Goal: Transaction & Acquisition: Subscribe to service/newsletter

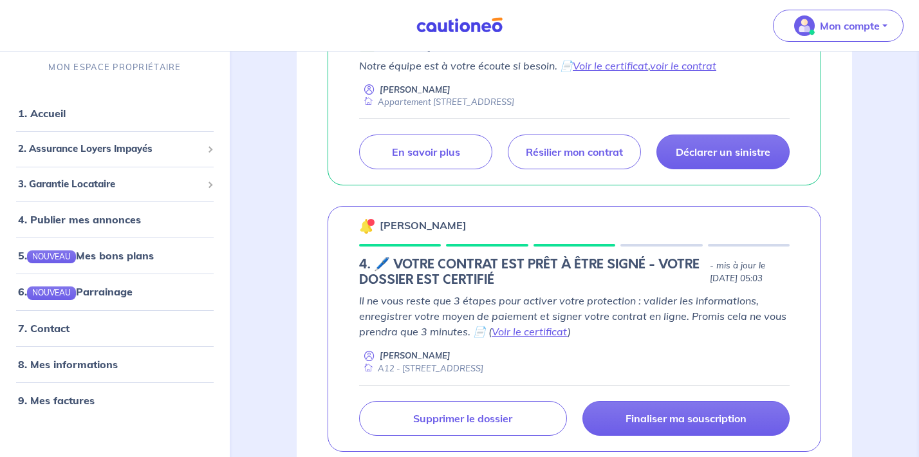
scroll to position [277, 0]
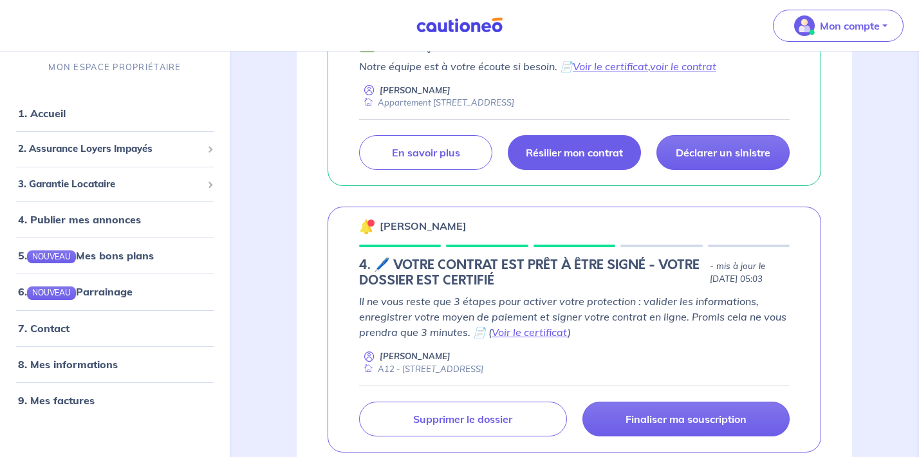
click at [548, 147] on p "Résilier mon contrat" at bounding box center [574, 152] width 97 height 13
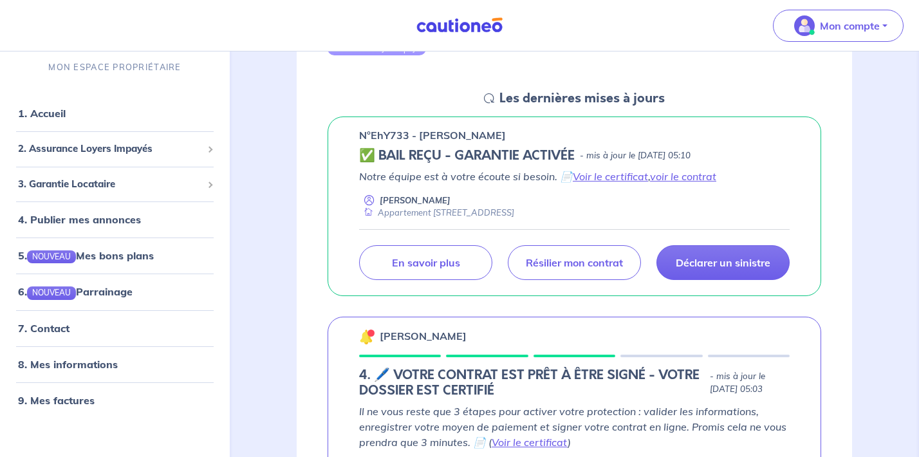
scroll to position [109, 0]
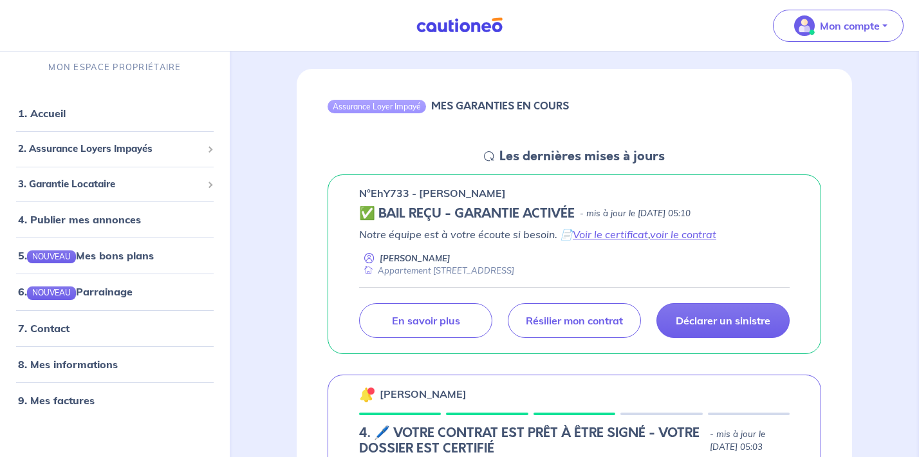
drag, startPoint x: 357, startPoint y: 192, endPoint x: 577, endPoint y: 220, distance: 221.9
click at [577, 220] on div "n°EhY733 - [PERSON_NAME] ✅ BAIL REÇU - GARANTIE ACTIVÉE - mis à jour le [DATE] …" at bounding box center [575, 264] width 494 height 180
copy div "n°EhY733 - [PERSON_NAME] ✅ BAIL REÇU - GARANTIE ACTIVÉE - mis à jour le [DATE] …"
click at [88, 149] on span "2. Assurance Loyers Impayés" at bounding box center [110, 149] width 184 height 15
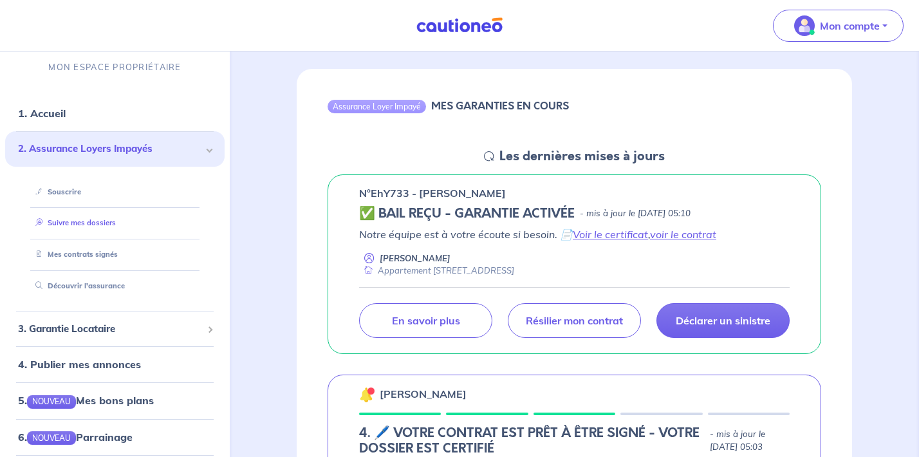
click at [83, 226] on link "Suivre mes dossiers" at bounding box center [73, 222] width 86 height 9
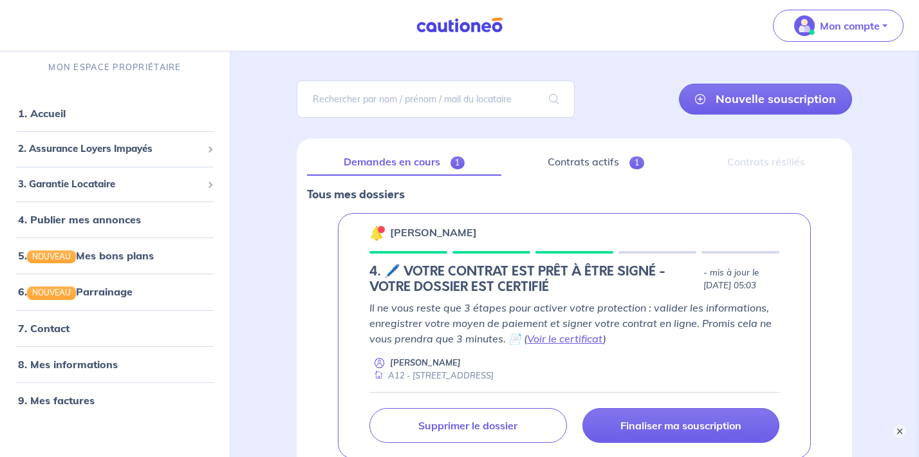
scroll to position [68, 0]
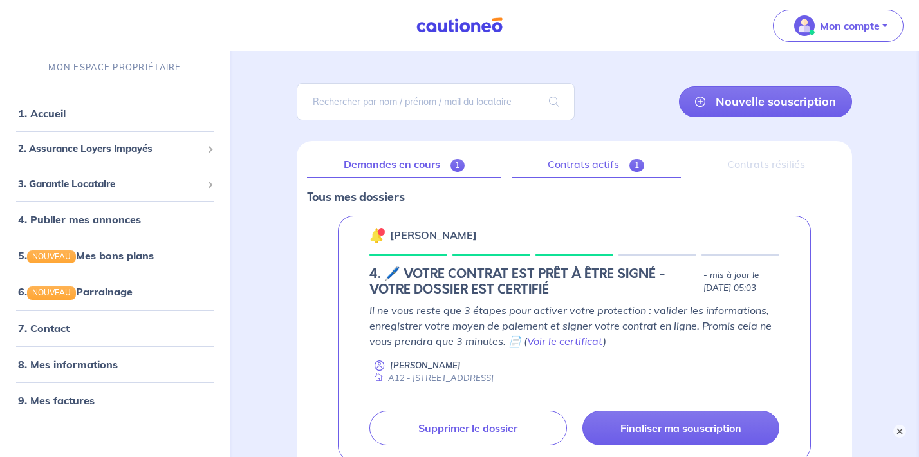
click at [585, 163] on link "Contrats actifs 1" at bounding box center [596, 164] width 169 height 27
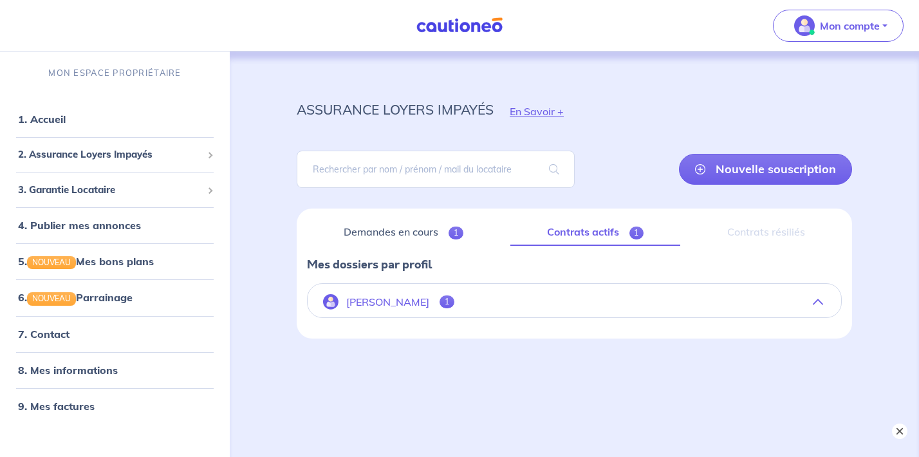
click at [903, 427] on button "×" at bounding box center [899, 431] width 15 height 15
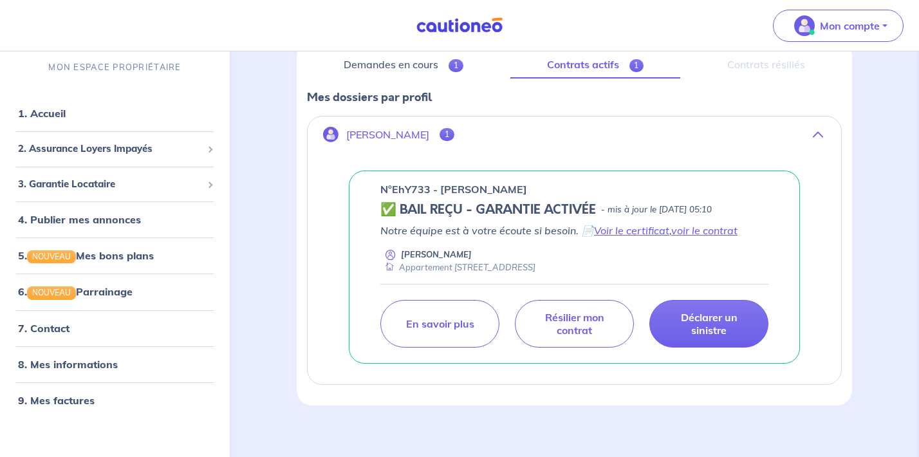
scroll to position [169, 0]
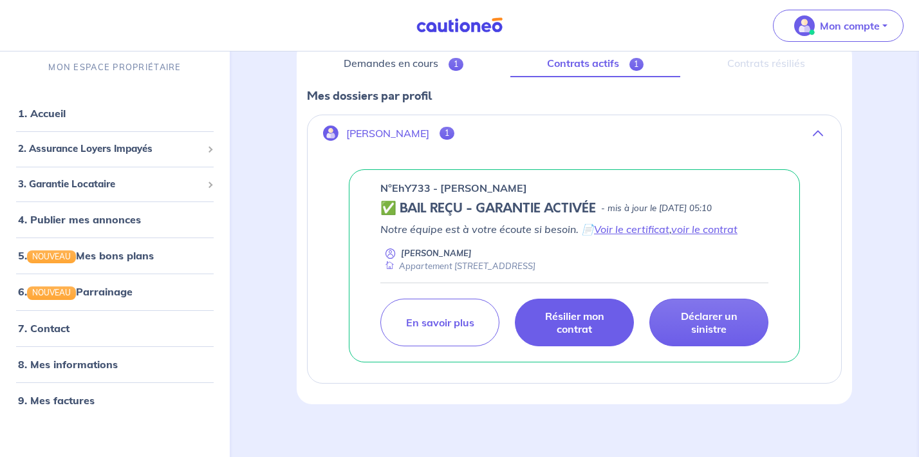
click at [566, 332] on p "Résilier mon contrat" at bounding box center [574, 323] width 87 height 26
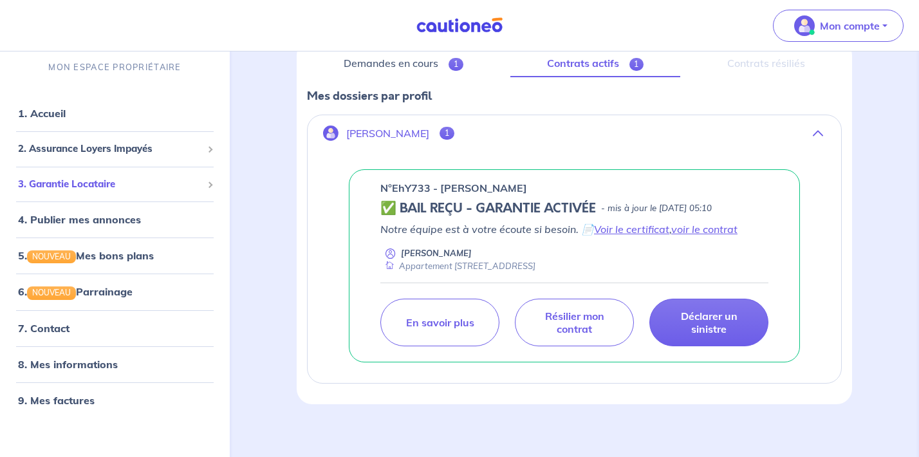
click at [193, 174] on div "3. Garantie Locataire" at bounding box center [115, 184] width 220 height 25
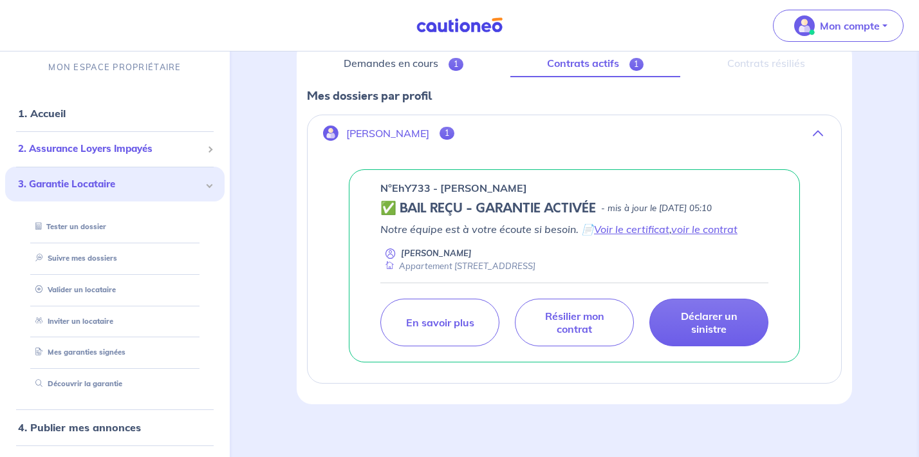
click at [217, 138] on div "2. Assurance Loyers Impayés" at bounding box center [115, 148] width 220 height 25
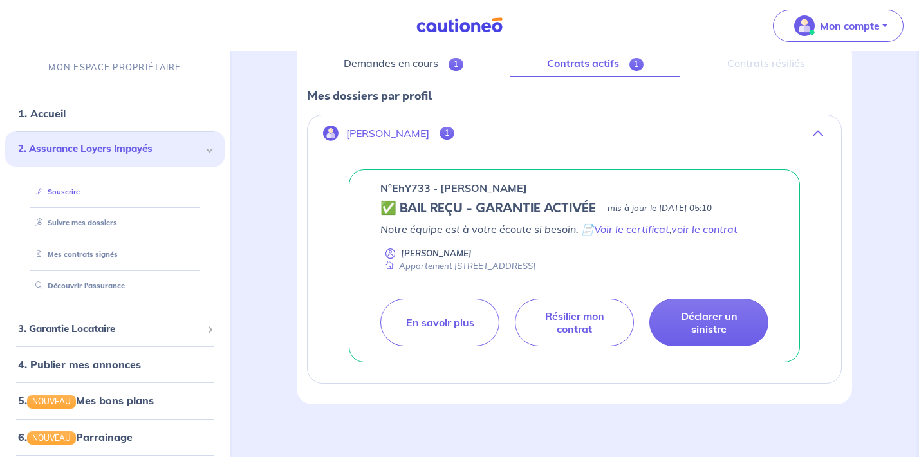
click at [80, 187] on link "Souscrire" at bounding box center [55, 191] width 50 height 9
click at [194, 331] on span "3. Garantie Locataire" at bounding box center [110, 329] width 184 height 15
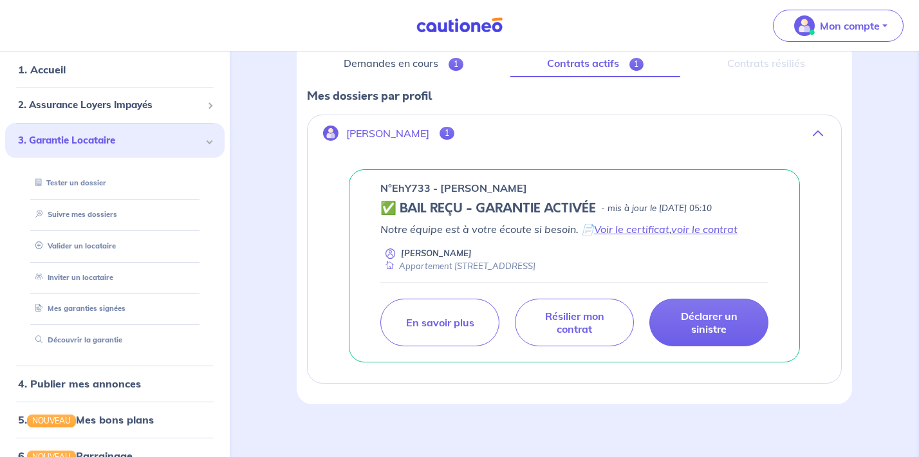
scroll to position [49, 0]
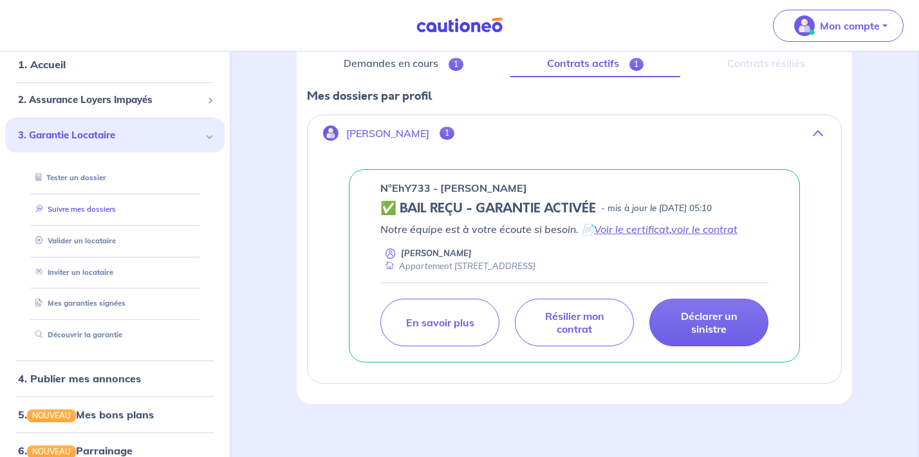
click at [109, 212] on link "Suivre mes dossiers" at bounding box center [73, 209] width 86 height 9
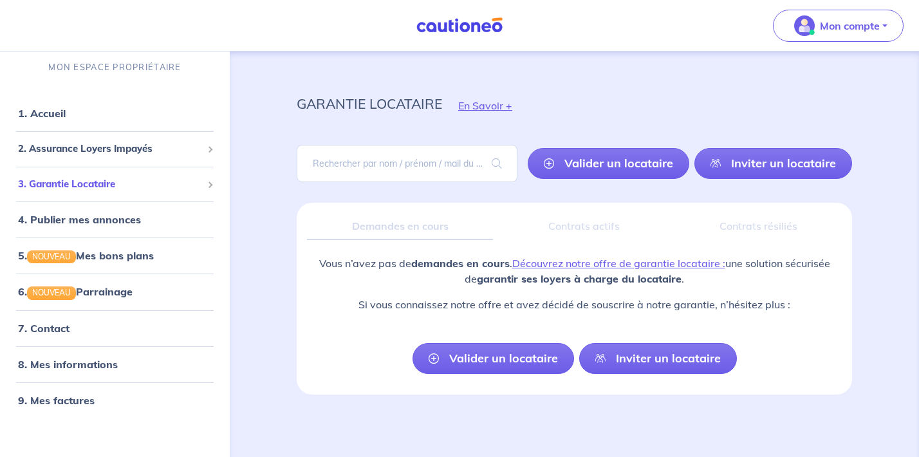
scroll to position [6, 0]
click at [160, 153] on span "2. Assurance Loyers Impayés" at bounding box center [110, 149] width 184 height 15
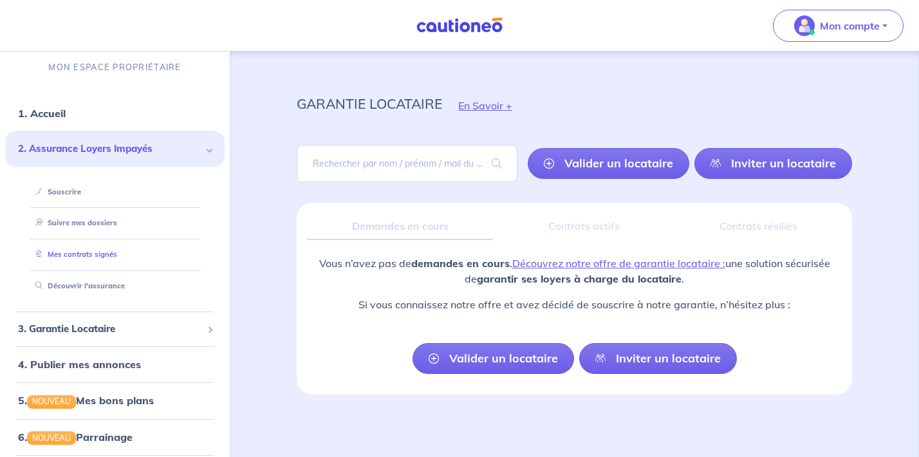
click at [100, 254] on link "Mes contrats signés" at bounding box center [73, 254] width 87 height 9
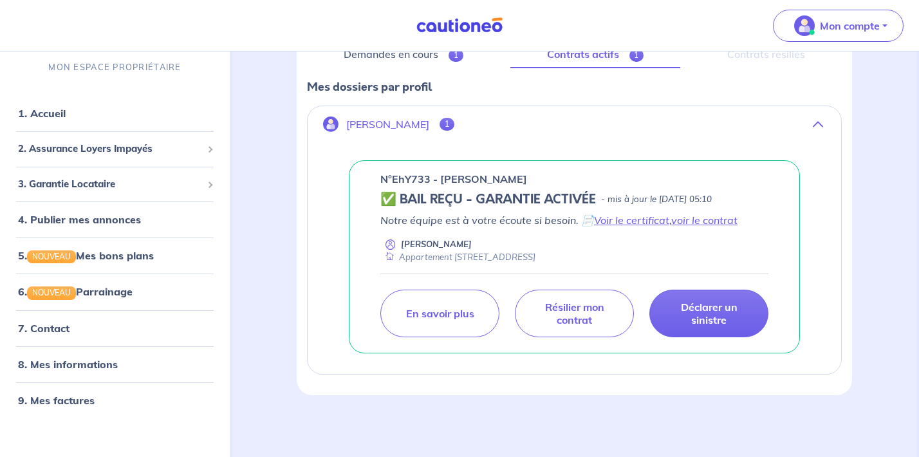
scroll to position [177, 0]
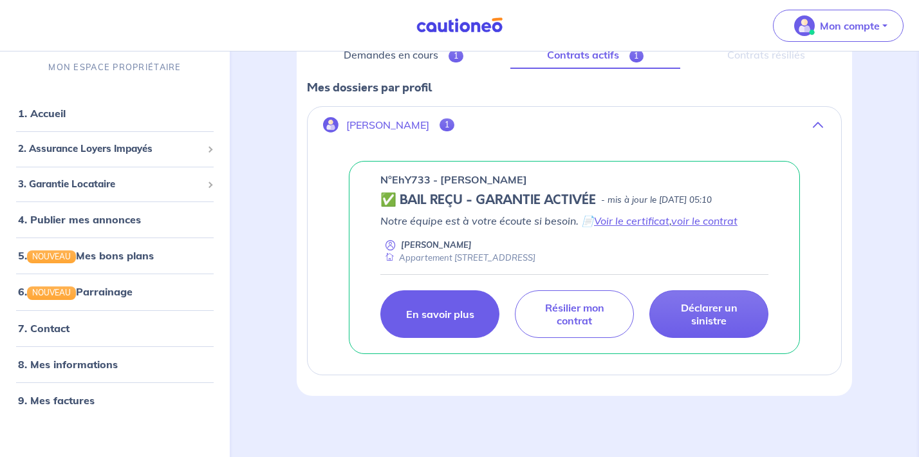
click at [436, 329] on link "En savoir plus" at bounding box center [439, 314] width 119 height 48
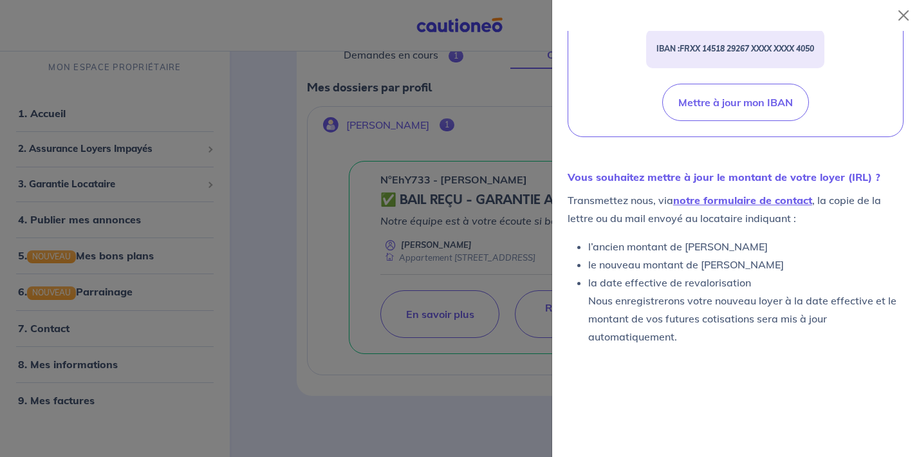
scroll to position [635, 0]
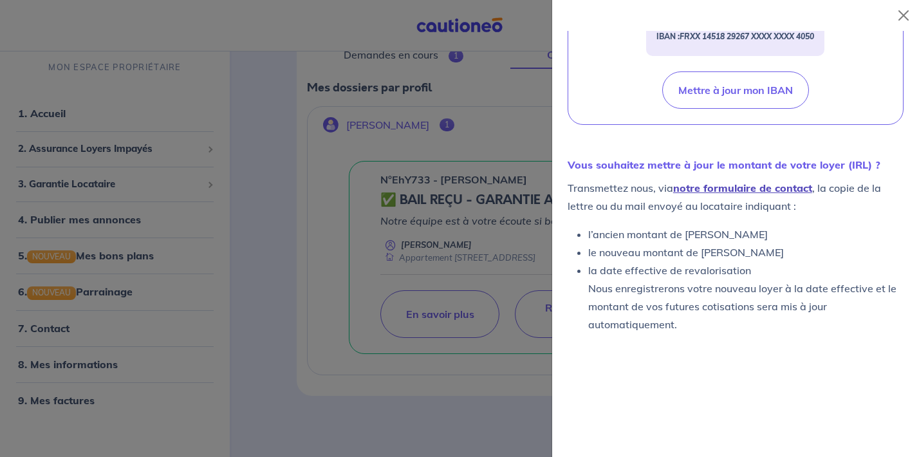
click at [707, 190] on link "notre formulaire de contact" at bounding box center [742, 188] width 139 height 13
click at [341, 236] on div at bounding box center [459, 228] width 919 height 457
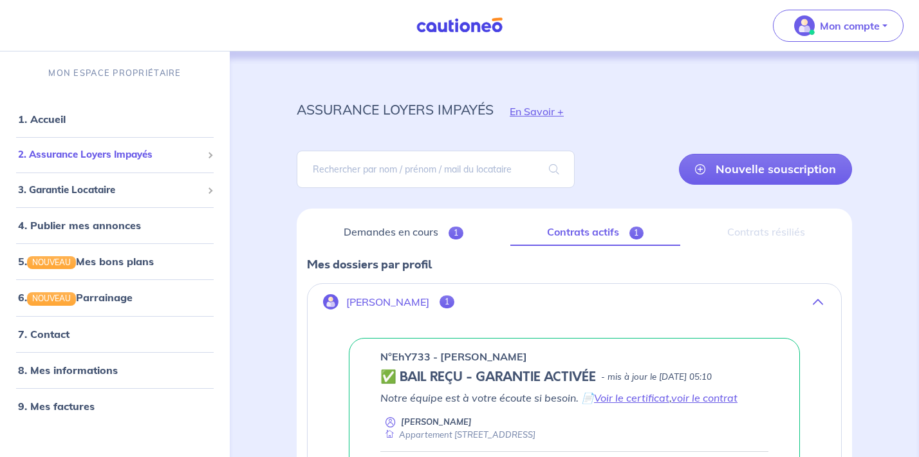
scroll to position [0, 0]
click at [445, 233] on link "Demandes en cours 1" at bounding box center [403, 232] width 193 height 27
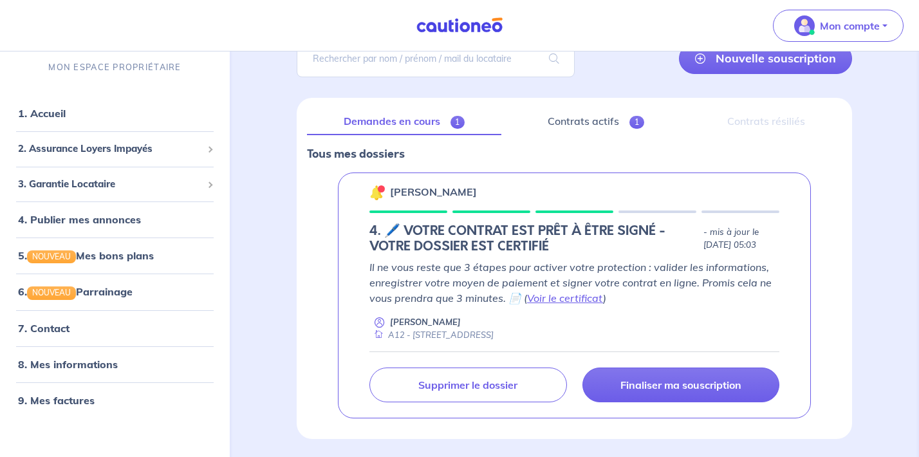
scroll to position [113, 0]
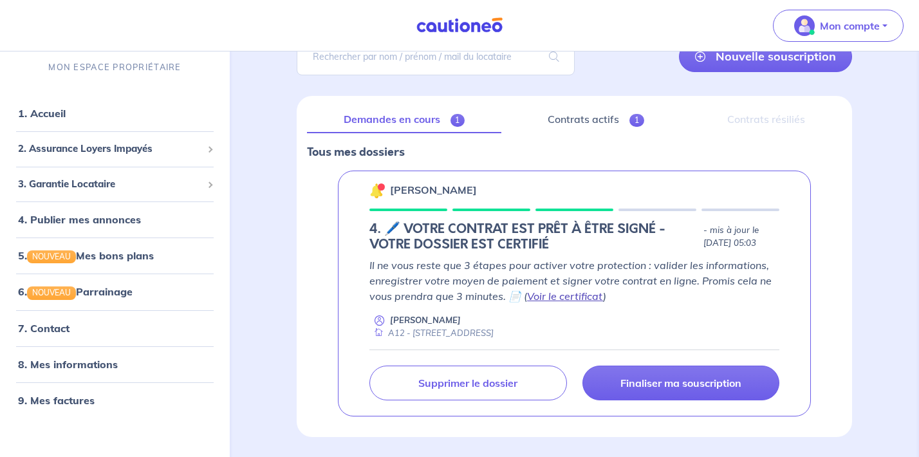
click at [561, 294] on link "Voir le certificat" at bounding box center [565, 296] width 76 height 13
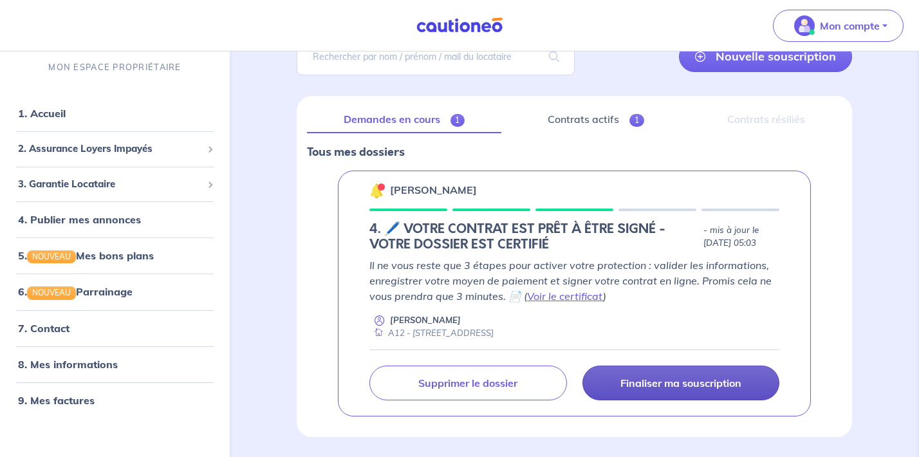
click at [682, 380] on p "Finaliser ma souscription" at bounding box center [681, 383] width 121 height 13
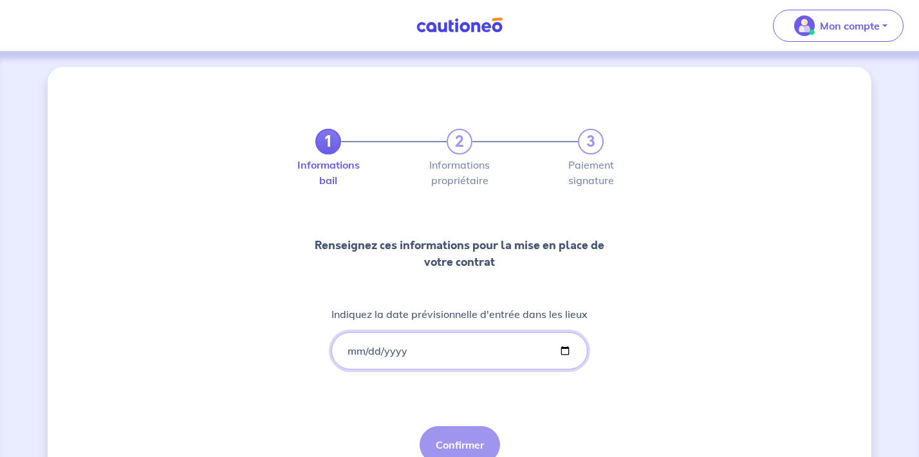
click at [449, 348] on input "Indiquez la date prévisionnelle d'entrée dans les lieux" at bounding box center [460, 350] width 256 height 37
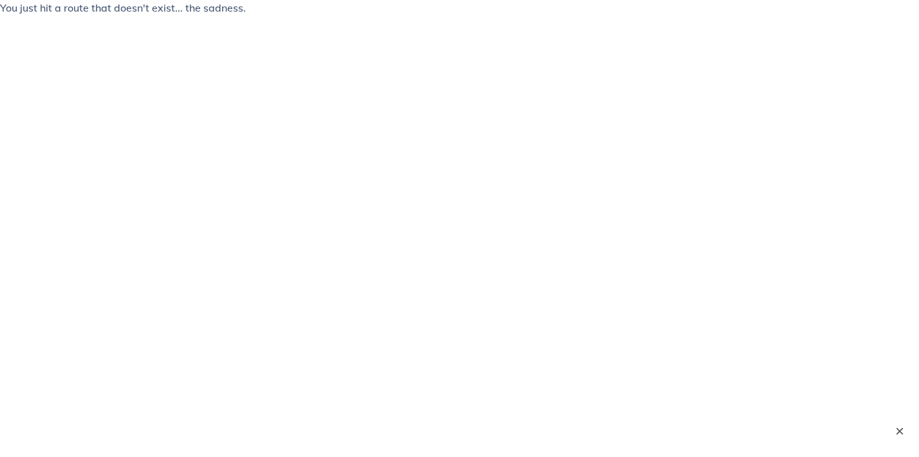
click at [901, 433] on button "×" at bounding box center [899, 431] width 15 height 15
